Goal: Transaction & Acquisition: Obtain resource

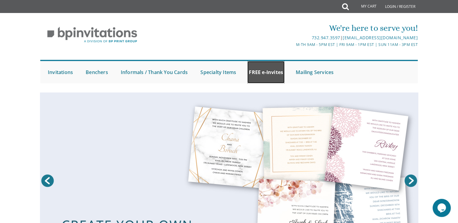
click at [269, 72] on link "FREE e-Invites" at bounding box center [265, 72] width 37 height 22
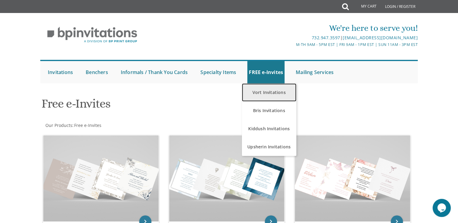
click at [271, 91] on link "Vort Invitations" at bounding box center [269, 93] width 54 height 18
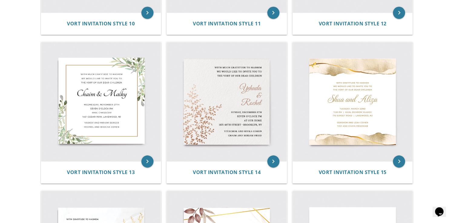
scroll to position [689, 0]
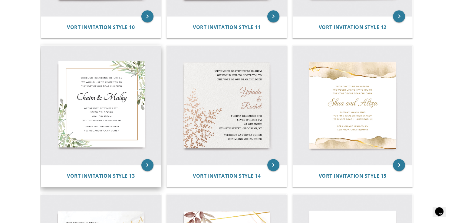
click at [96, 113] on img at bounding box center [101, 106] width 120 height 120
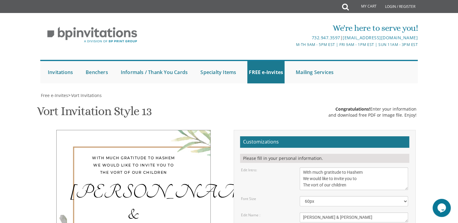
scroll to position [28, 0]
drag, startPoint x: 364, startPoint y: 146, endPoint x: 291, endPoint y: 151, distance: 73.1
click at [291, 168] on div "Edit Intro: With much gratitude to Hashem We would like to invite you to The vo…" at bounding box center [324, 179] width 176 height 23
click at [322, 168] on textarea "With much gratitude to Hashem We would like to invite you to The vort of our ch…" at bounding box center [354, 179] width 108 height 23
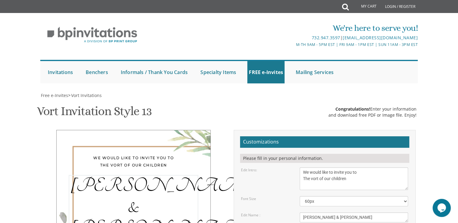
drag, startPoint x: 347, startPoint y: 188, endPoint x: 287, endPoint y: 187, distance: 59.7
click at [287, 213] on div "Edit Name : Chaim & Malky" at bounding box center [324, 218] width 176 height 10
click at [282, 213] on div "Edit Name :" at bounding box center [265, 215] width 59 height 5
drag, startPoint x: 357, startPoint y: 154, endPoint x: 311, endPoint y: 150, distance: 46.4
click at [311, 168] on textarea "With much gratitude to Hashem We would like to invite you to The vort of our ch…" at bounding box center [354, 179] width 108 height 23
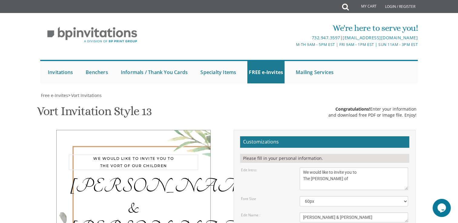
type textarea "We would like to invite you to The Sheva Brachos of"
drag, startPoint x: 337, startPoint y: 190, endPoint x: 290, endPoint y: 188, distance: 46.7
click at [290, 213] on div "Edit Name : Chaim & Malky" at bounding box center [324, 218] width 176 height 10
type textarea "Yossi and Dassy"
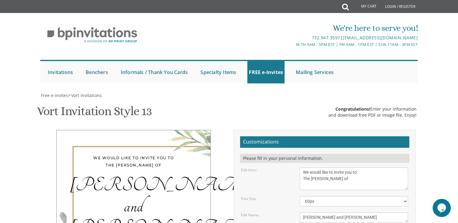
drag, startPoint x: 325, startPoint y: 137, endPoint x: 287, endPoint y: 136, distance: 37.5
drag, startPoint x: 342, startPoint y: 138, endPoint x: 321, endPoint y: 136, distance: 21.0
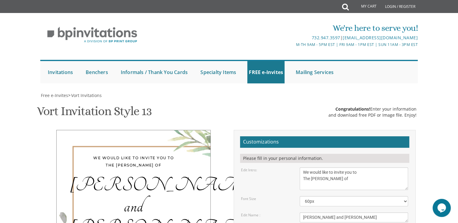
drag, startPoint x: 314, startPoint y: 145, endPoint x: 300, endPoint y: 144, distance: 13.6
drag, startPoint x: 331, startPoint y: 149, endPoint x: 299, endPoint y: 149, distance: 32.4
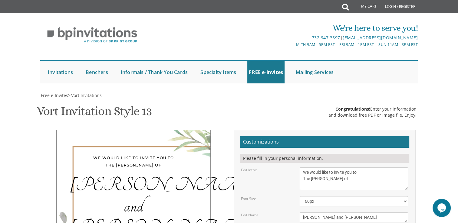
drag, startPoint x: 366, startPoint y: 157, endPoint x: 283, endPoint y: 159, distance: 82.4
paste textarea "21 S Hope Chapel Rd, Jackson Township, NJ 08527"
drag, startPoint x: 400, startPoint y: 157, endPoint x: 386, endPoint y: 157, distance: 13.3
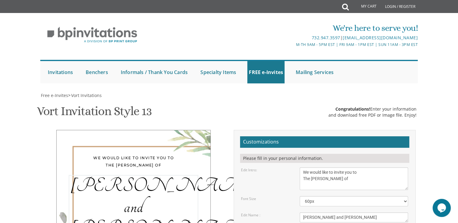
click at [364, 213] on textarea "Chaim & Malky" at bounding box center [354, 218] width 108 height 10
drag, startPoint x: 396, startPoint y: 156, endPoint x: 360, endPoint y: 156, distance: 36.0
type textarea "Monday, August 18th Five O'Clock PM Kalamata Italian Cafe 21 S Hope Chapel Rd, …"
drag, startPoint x: 360, startPoint y: 177, endPoint x: 295, endPoint y: 170, distance: 65.2
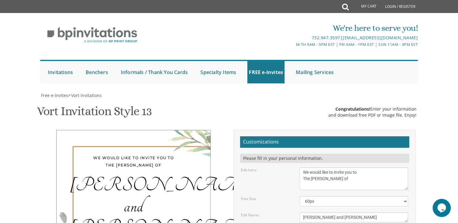
type textarea "The Hofman Siblings"
type input "RSVP: 7322885121"
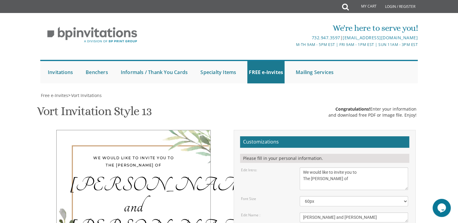
click at [350, 213] on textarea "Chaim & Malky" at bounding box center [354, 218] width 108 height 10
drag, startPoint x: 293, startPoint y: 202, endPoint x: 237, endPoint y: 212, distance: 56.6
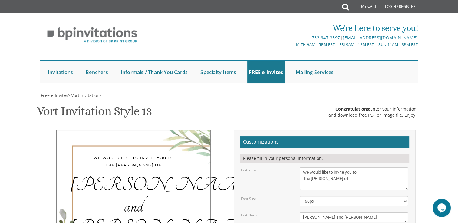
paste textarea "RSVP: 7322885121"
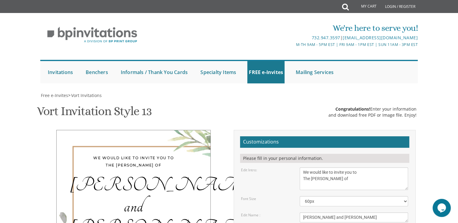
type textarea "The Hofman Siblings RSVP: 732.288.5121"
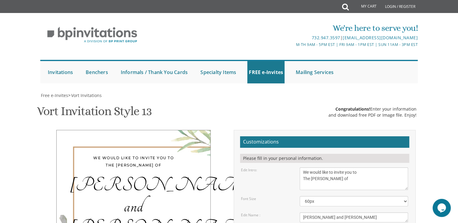
type input "estihofman95@gmail.com"
